Goal: Use online tool/utility: Utilize a website feature to perform a specific function

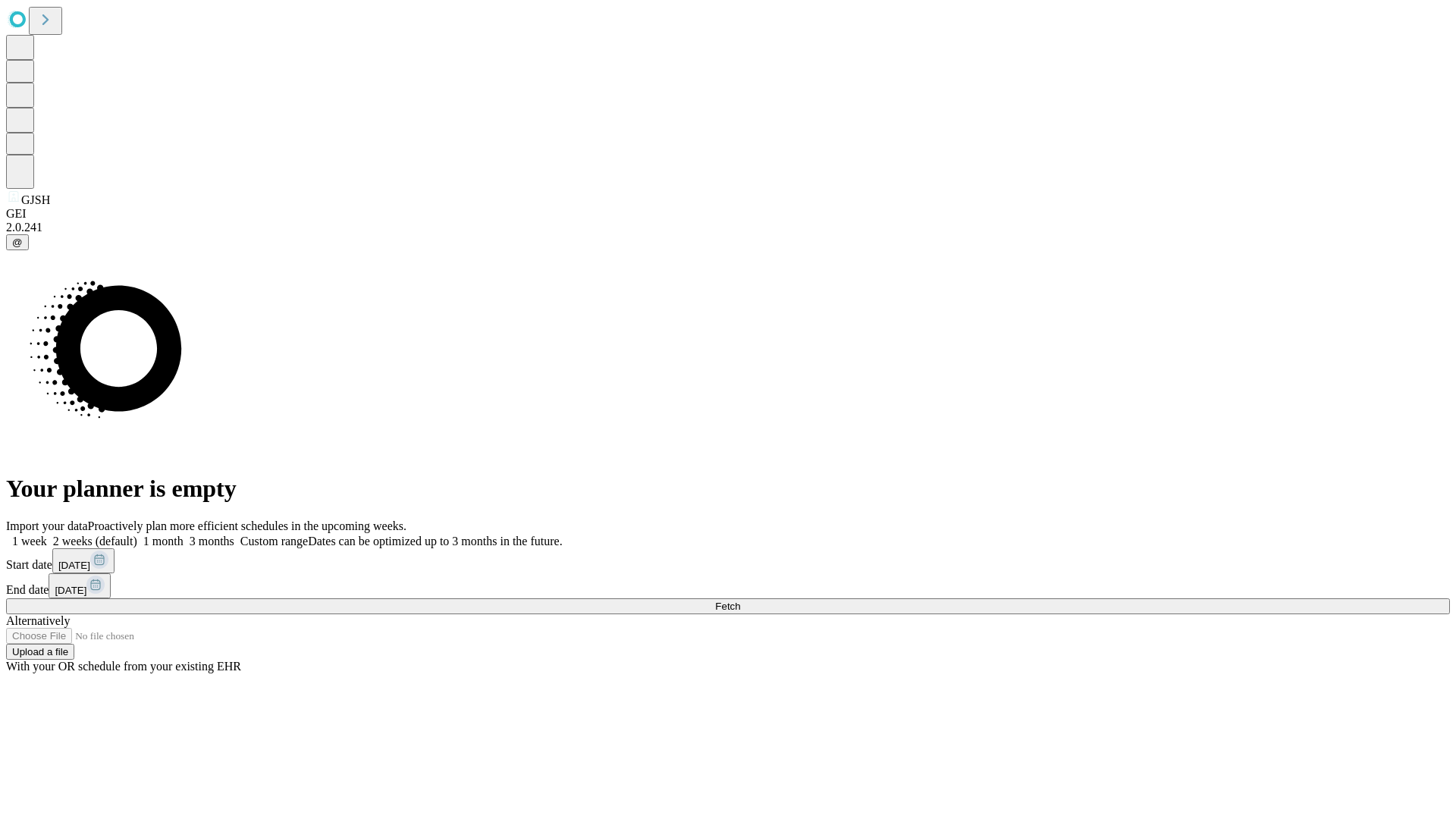
click at [740, 601] on span "Fetch" at bounding box center [728, 606] width 25 height 11
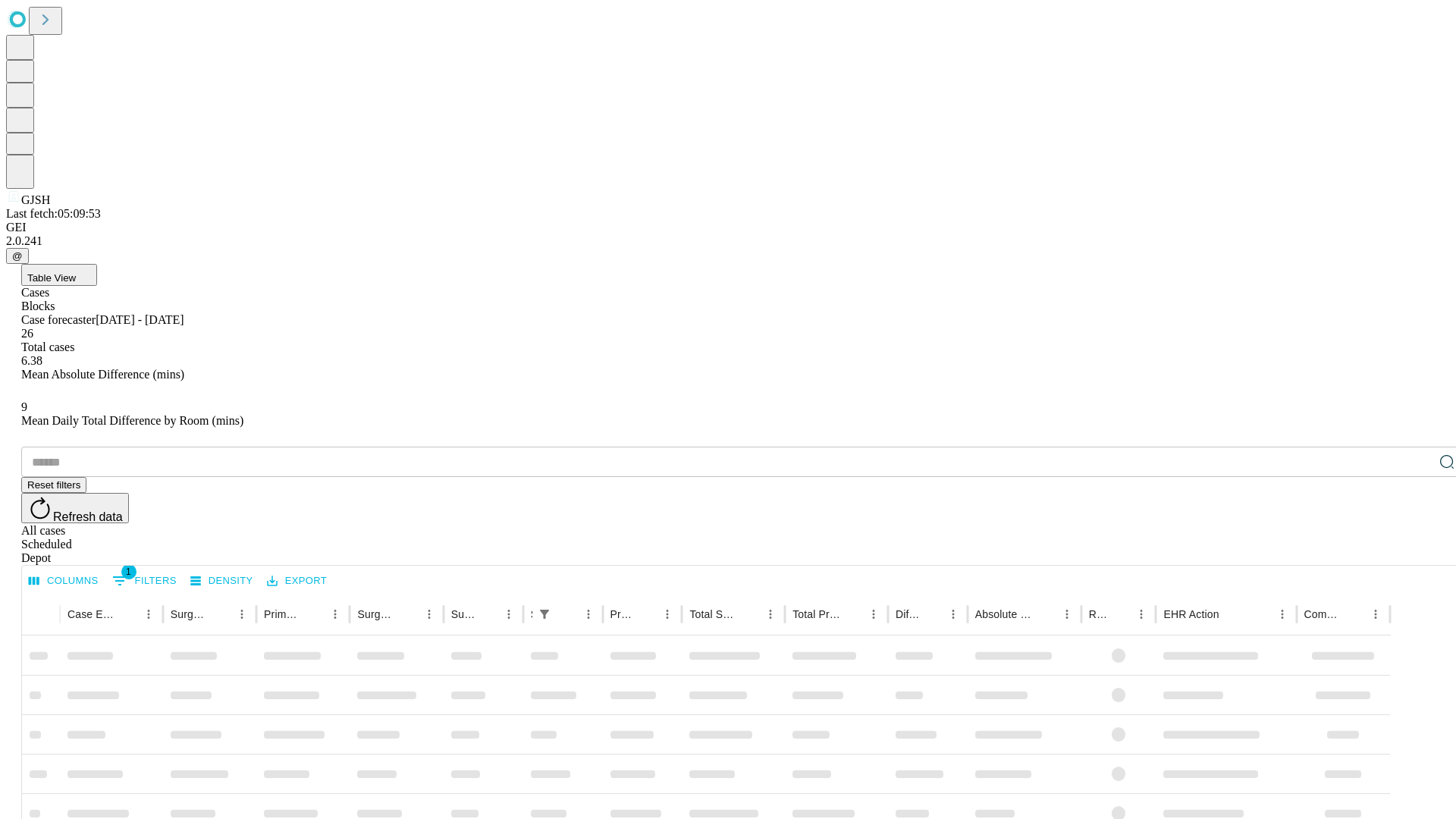
click at [76, 272] on span "Table View" at bounding box center [51, 278] width 48 height 11
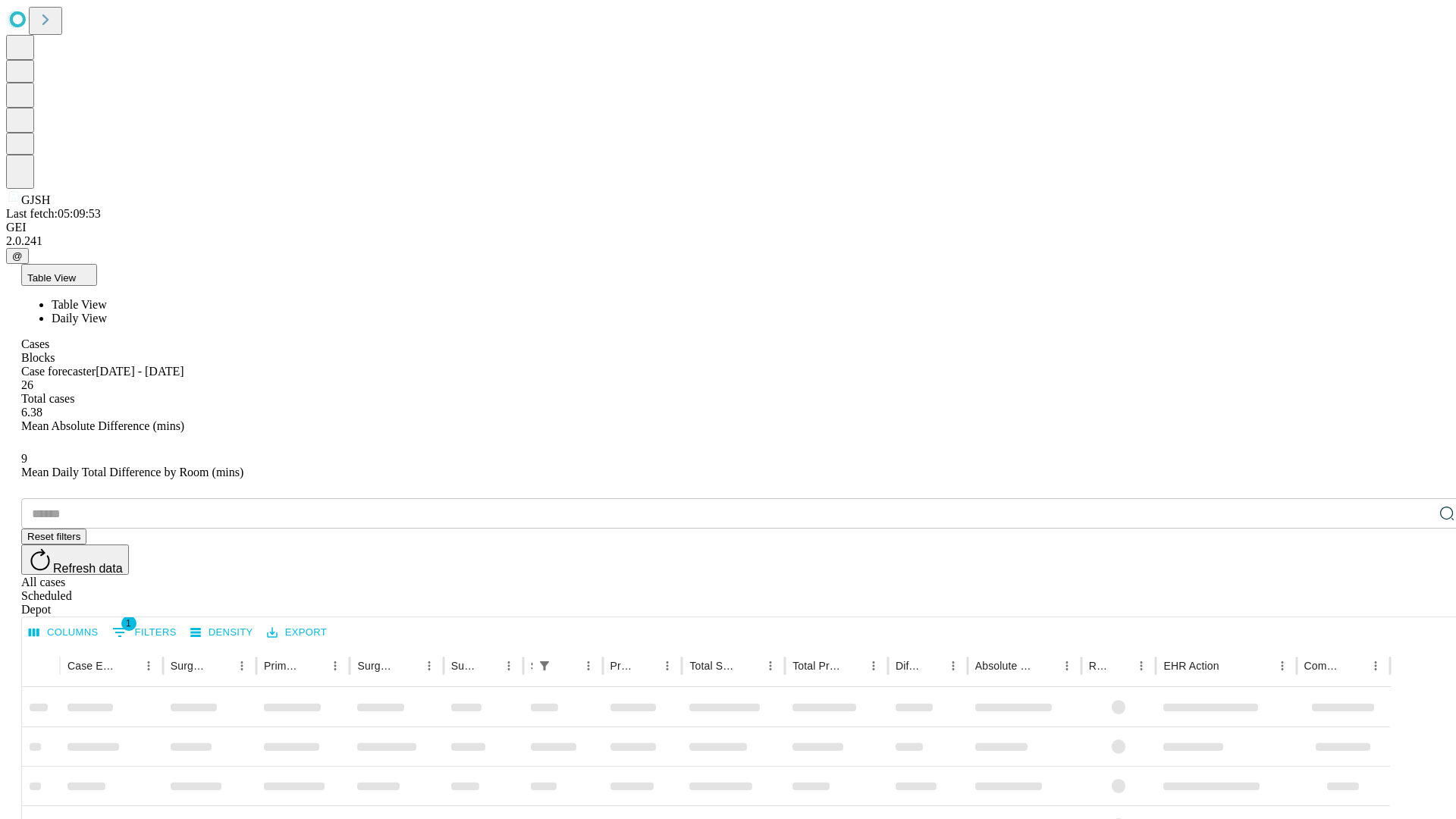
click at [107, 312] on span "Daily View" at bounding box center [79, 318] width 55 height 13
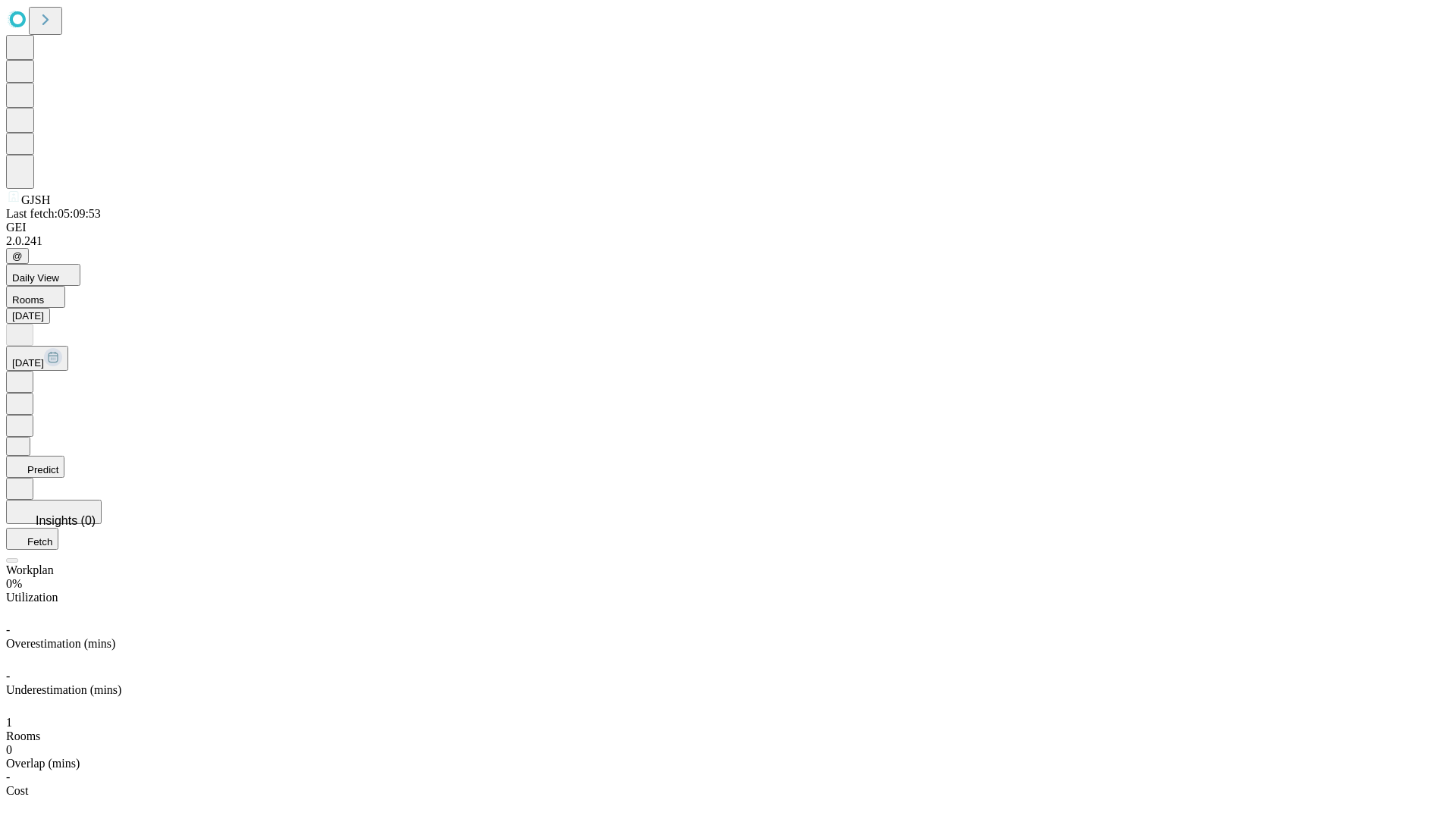
click at [64, 456] on button "Predict" at bounding box center [36, 467] width 59 height 22
